Goal: Task Accomplishment & Management: Complete application form

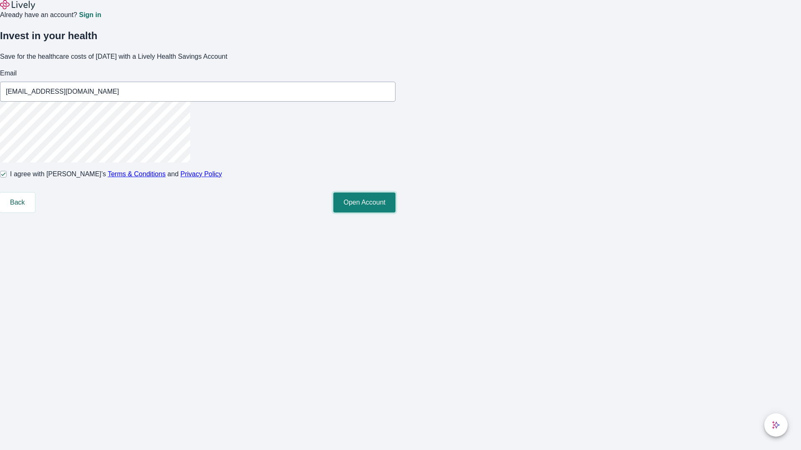
click at [395, 213] on button "Open Account" at bounding box center [364, 203] width 62 height 20
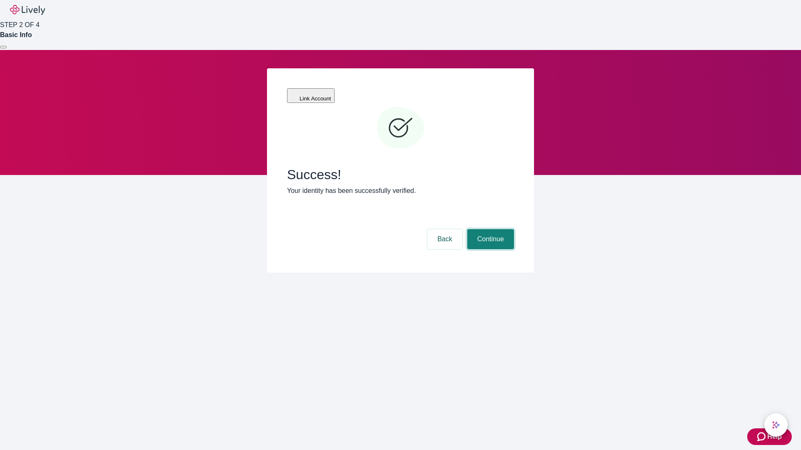
click at [489, 229] on button "Continue" at bounding box center [490, 239] width 47 height 20
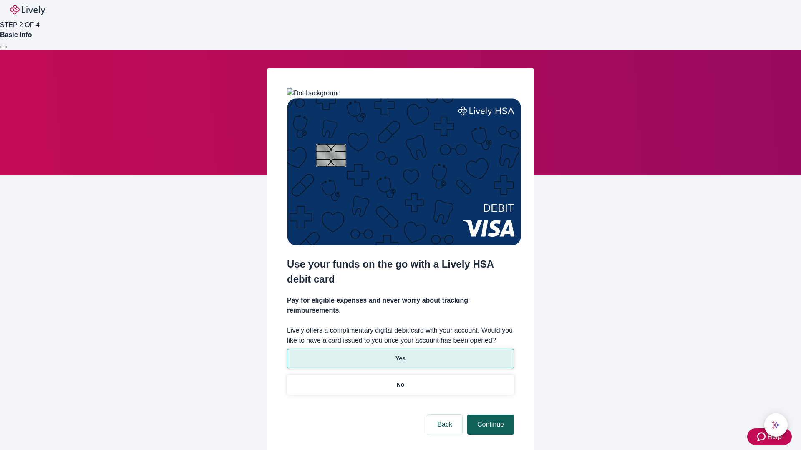
click at [400, 381] on p "No" at bounding box center [401, 385] width 8 height 9
click at [489, 415] on button "Continue" at bounding box center [490, 425] width 47 height 20
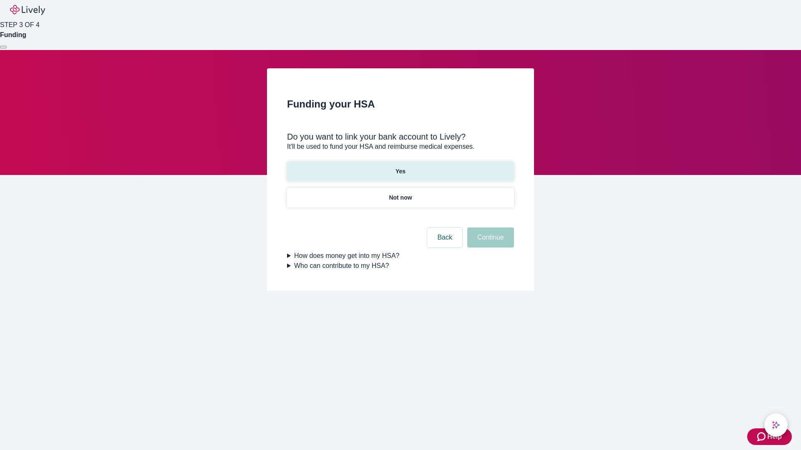
click at [400, 167] on p "Yes" at bounding box center [400, 171] width 10 height 9
click at [489, 228] on button "Continue" at bounding box center [490, 238] width 47 height 20
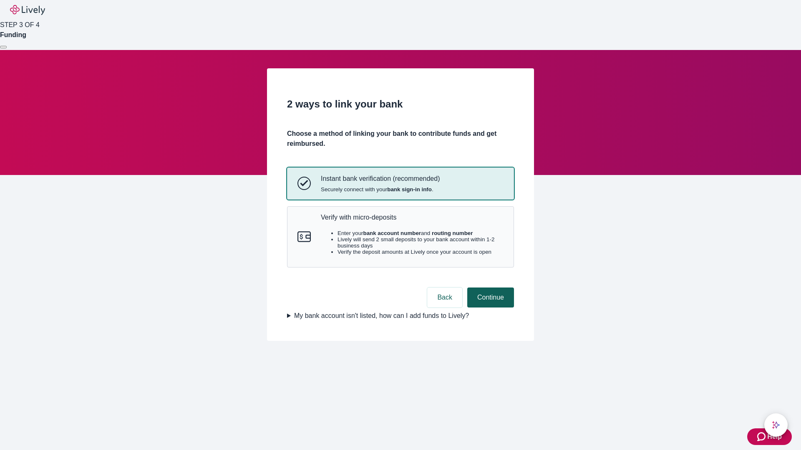
click at [412, 221] on p "Verify with micro-deposits" at bounding box center [412, 217] width 183 height 8
click at [489, 308] on button "Continue" at bounding box center [490, 298] width 47 height 20
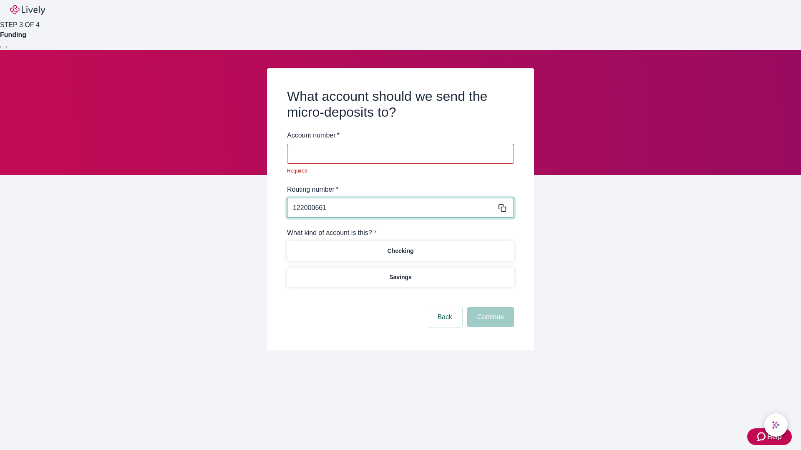
type input "122000661"
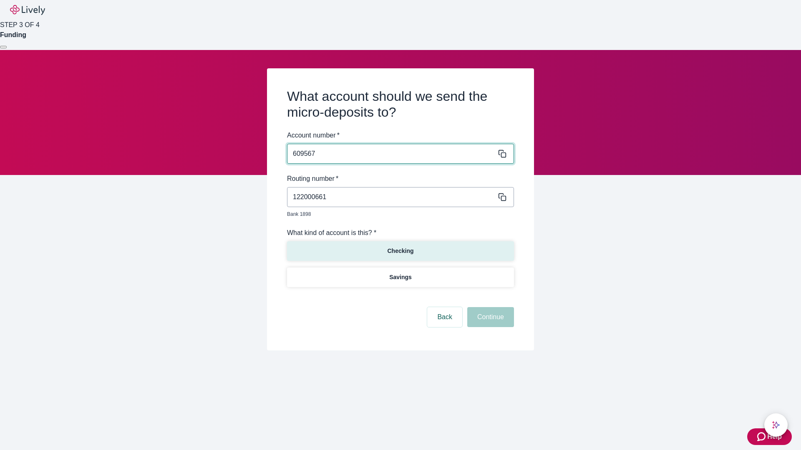
type input "609567"
click at [400, 247] on p "Checking" at bounding box center [400, 251] width 26 height 9
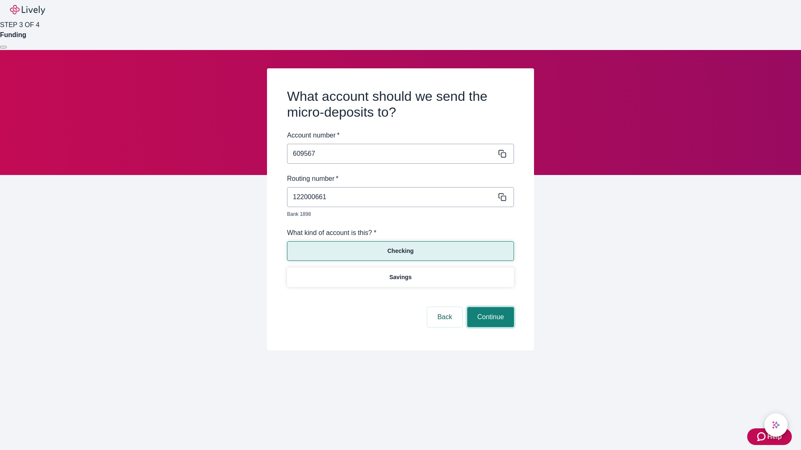
click at [489, 308] on button "Continue" at bounding box center [490, 317] width 47 height 20
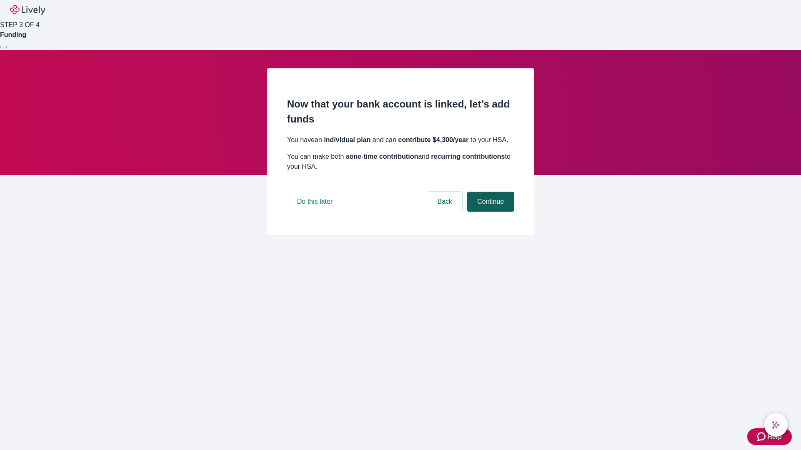
click at [489, 212] on button "Continue" at bounding box center [490, 202] width 47 height 20
